Goal: Information Seeking & Learning: Find specific fact

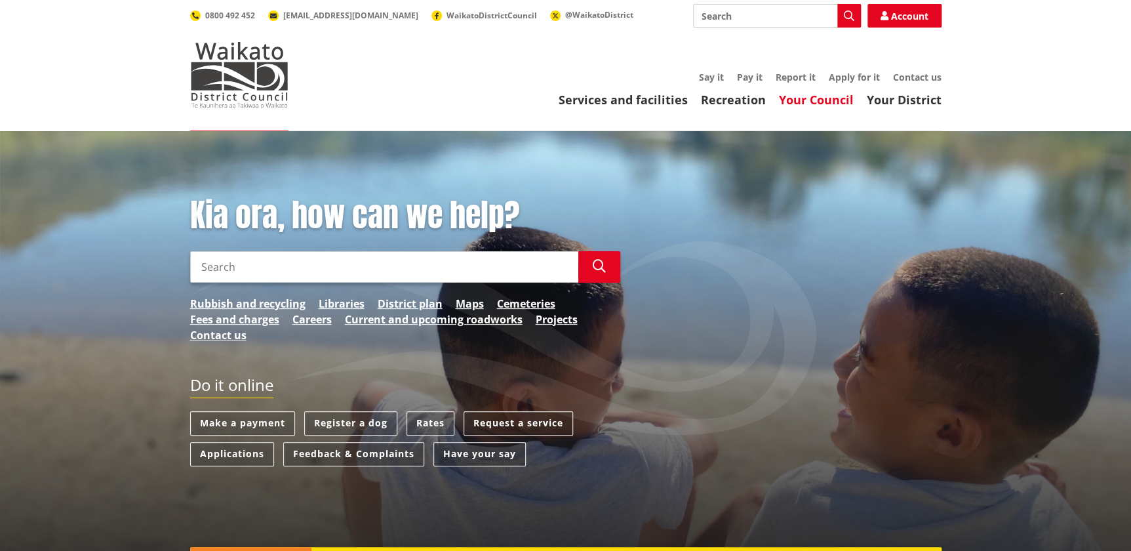
click at [833, 94] on link "Your Council" at bounding box center [816, 100] width 75 height 16
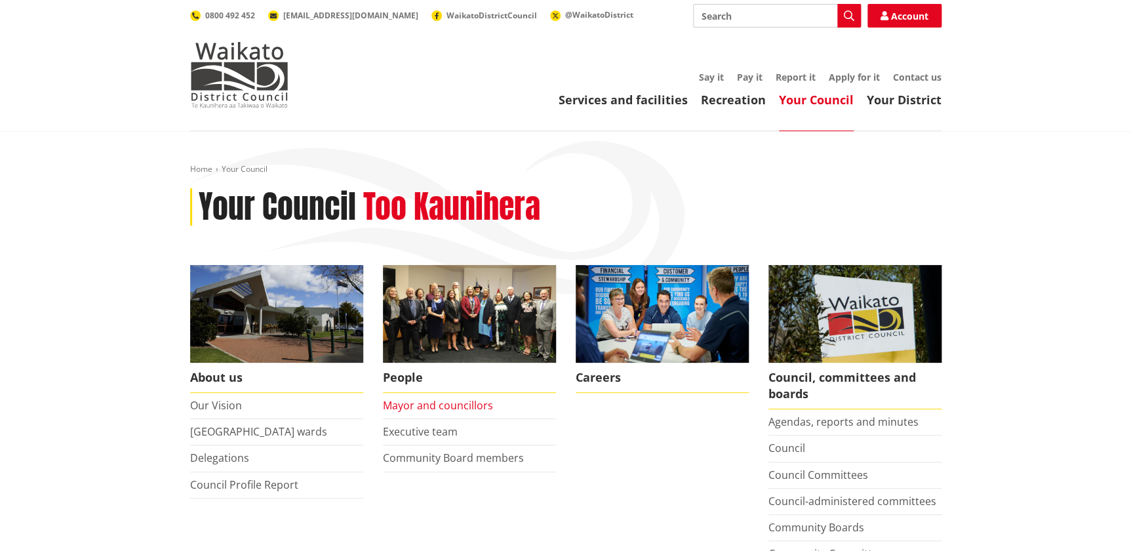
click at [470, 405] on link "Mayor and councillors" at bounding box center [438, 405] width 110 height 14
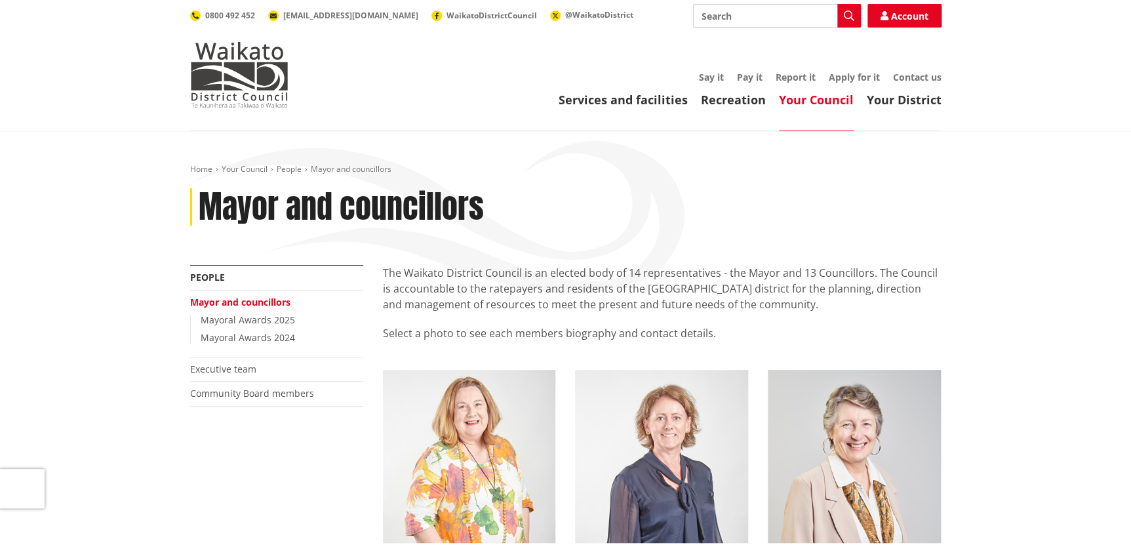
click at [741, 15] on input "Search" at bounding box center [777, 16] width 168 height 24
type input "vote"
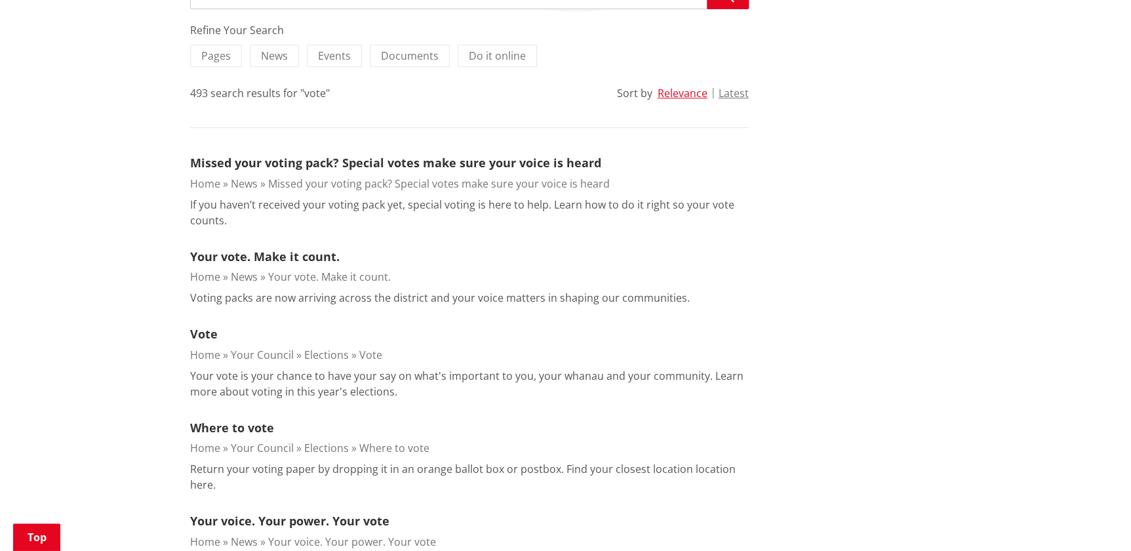
scroll to position [298, 0]
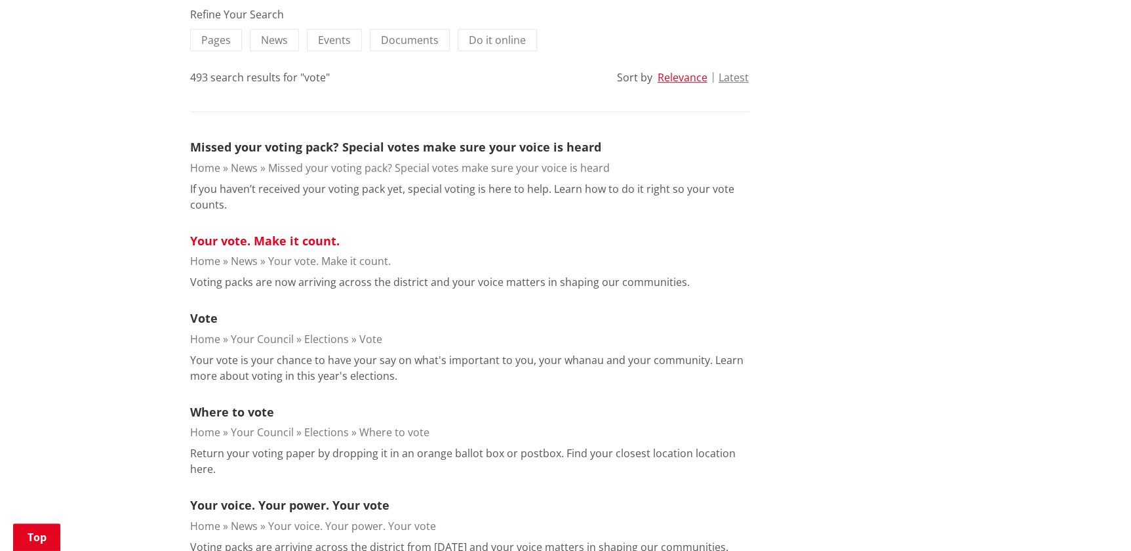
click at [319, 243] on link "Your vote. Make it count." at bounding box center [264, 241] width 149 height 16
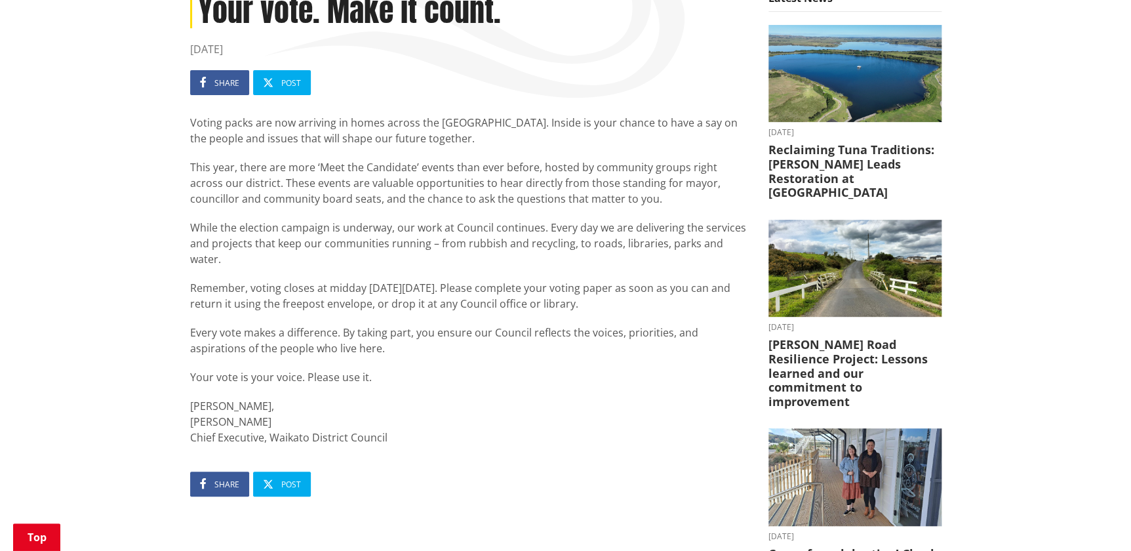
scroll to position [178, 0]
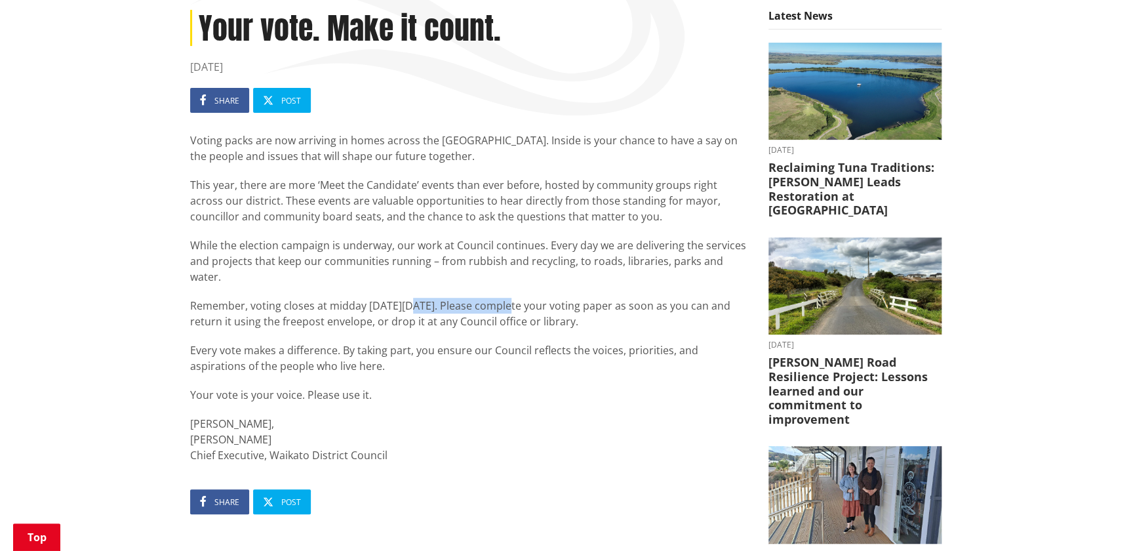
drag, startPoint x: 507, startPoint y: 303, endPoint x: 410, endPoint y: 298, distance: 97.8
click at [410, 298] on p "Remember, voting closes at midday [DATE][DATE]. Please complete your voting pap…" at bounding box center [469, 313] width 559 height 31
